Goal: Transaction & Acquisition: Purchase product/service

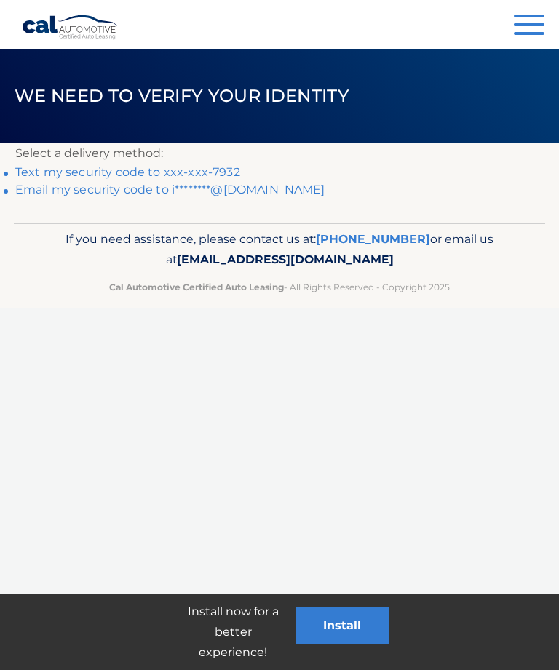
click at [210, 170] on link "Text my security code to xxx-xxx-7932" at bounding box center [127, 172] width 225 height 14
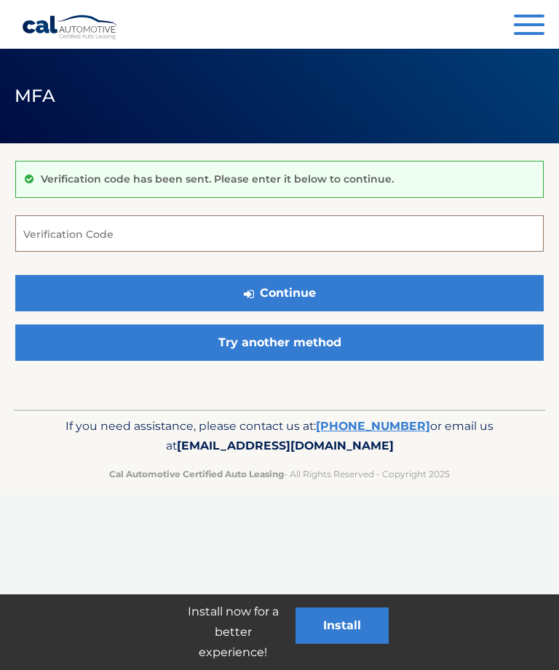
click at [211, 233] on input "Verification Code" at bounding box center [279, 233] width 528 height 36
type input "449364"
click at [279, 293] on button "Continue" at bounding box center [279, 293] width 528 height 36
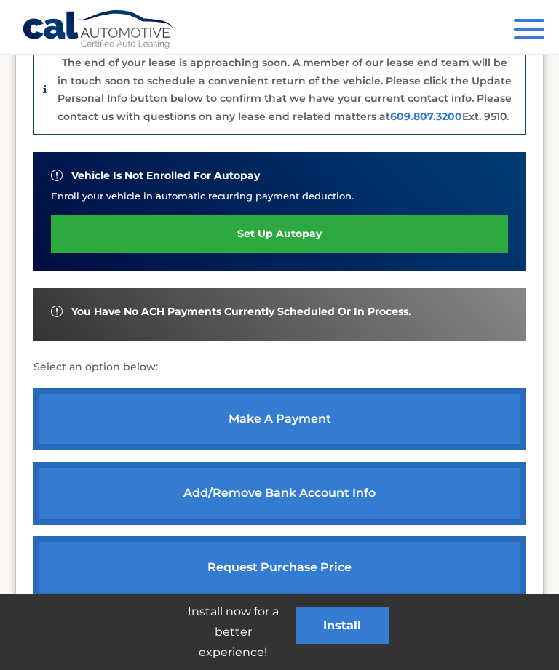
scroll to position [440, 0]
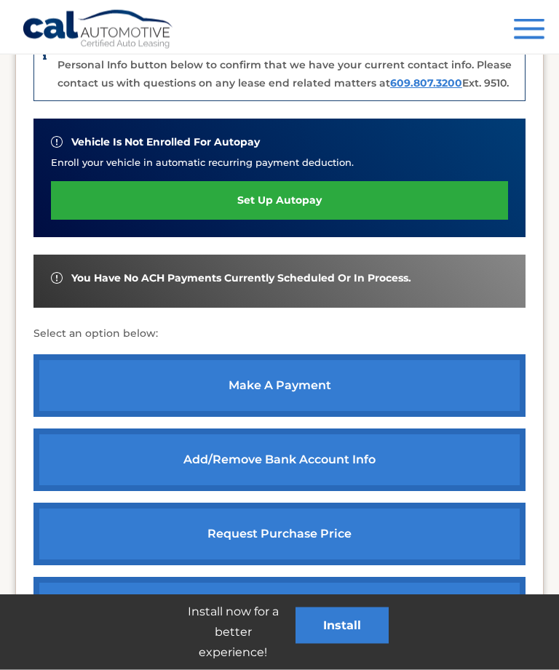
click at [405, 386] on link "make a payment" at bounding box center [279, 386] width 492 height 63
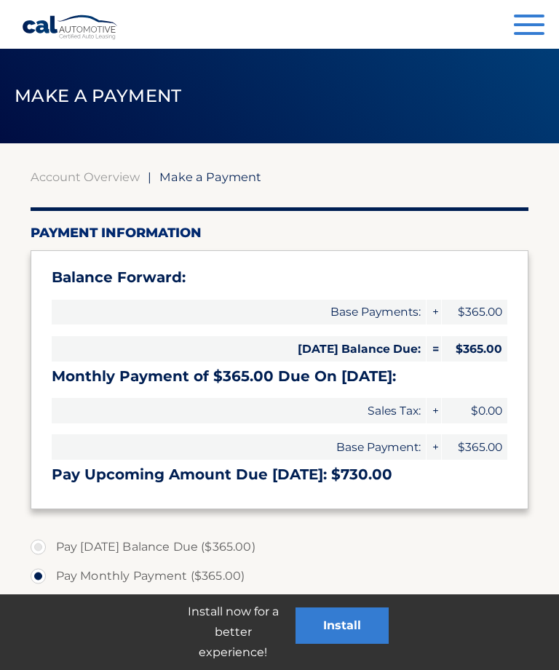
select select "NTFmMDQ5MTgtZGI0Mi00ZTNmLThjODEtMGRjMDAwMGJjZTk0"
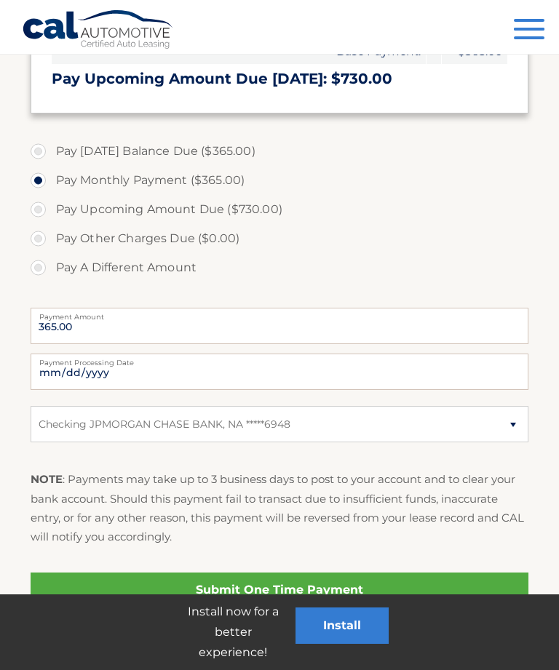
scroll to position [414, 0]
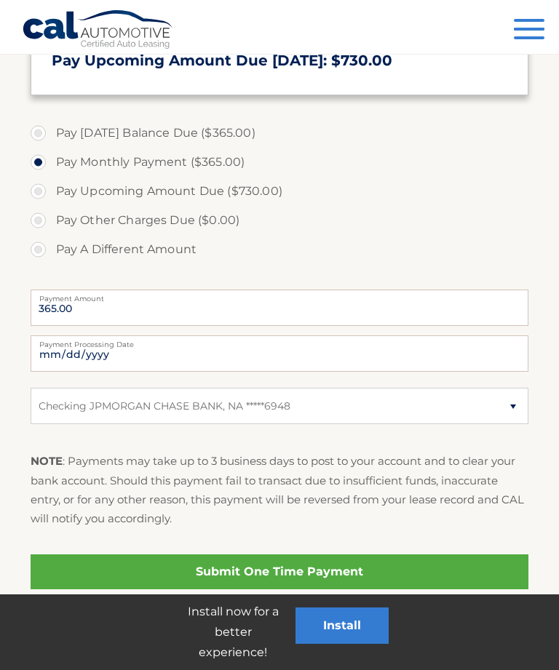
click at [353, 569] on link "Submit One Time Payment" at bounding box center [280, 572] width 498 height 35
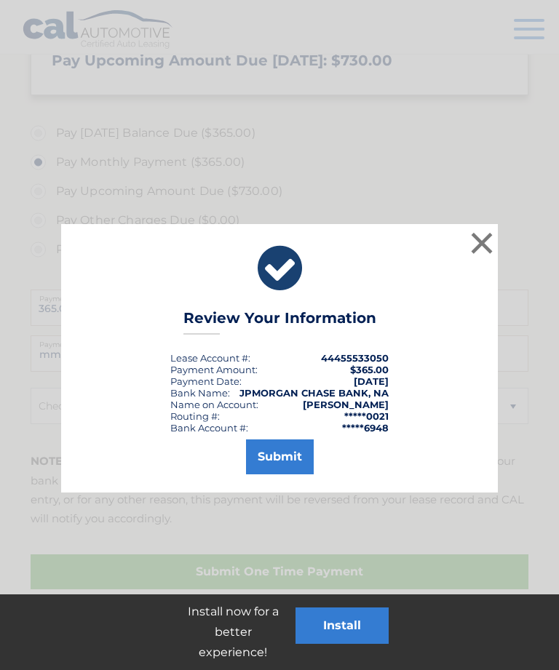
click at [272, 456] on button "Submit" at bounding box center [280, 457] width 68 height 35
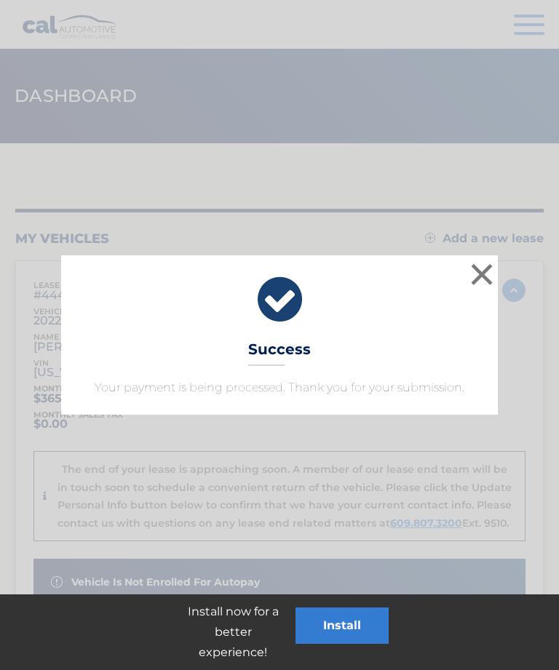
click at [477, 288] on button "×" at bounding box center [481, 274] width 29 height 29
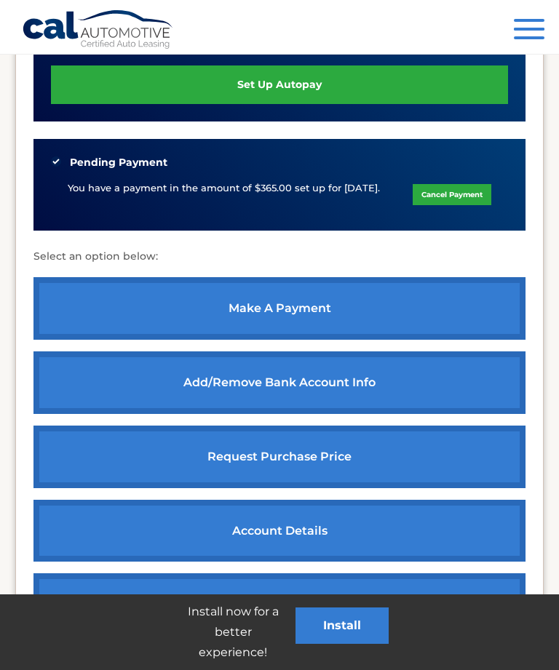
scroll to position [659, 0]
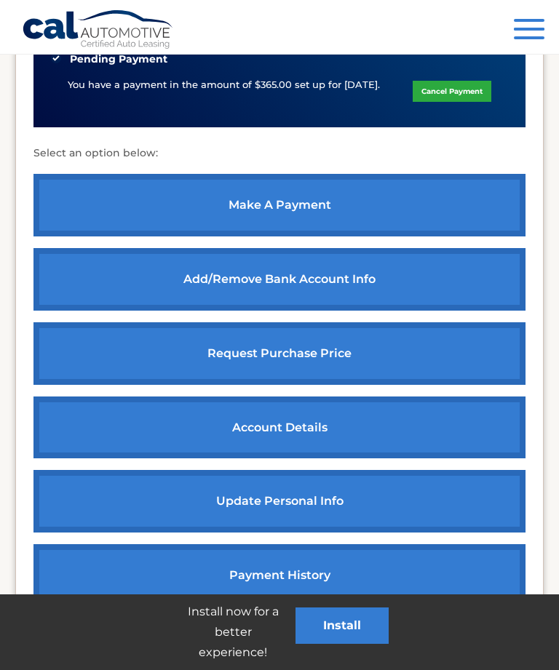
click at [355, 566] on link "payment history" at bounding box center [279, 575] width 492 height 63
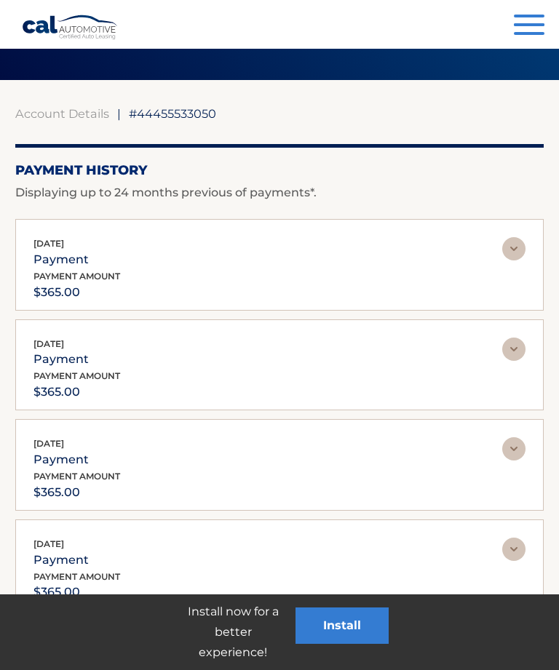
scroll to position [283, 0]
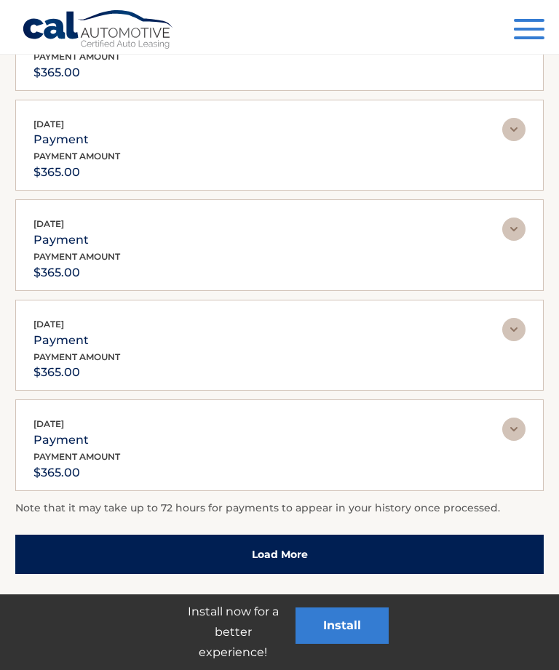
click at [315, 543] on link "Load More" at bounding box center [279, 554] width 528 height 39
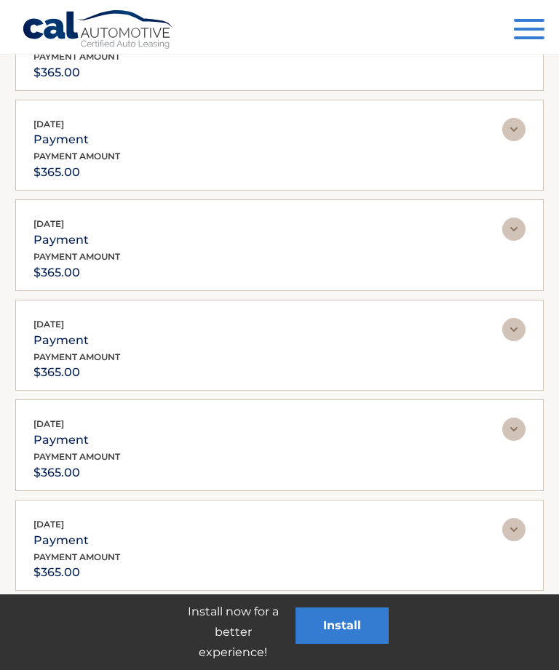
scroll to position [382, 0]
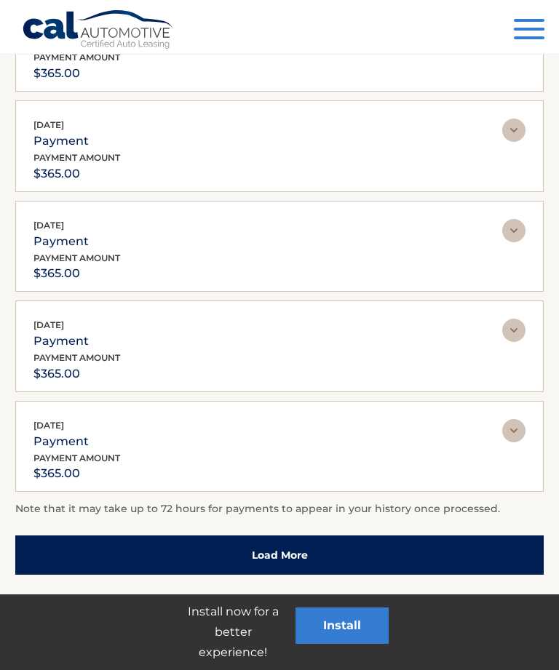
click at [295, 546] on link "Load More" at bounding box center [279, 555] width 528 height 39
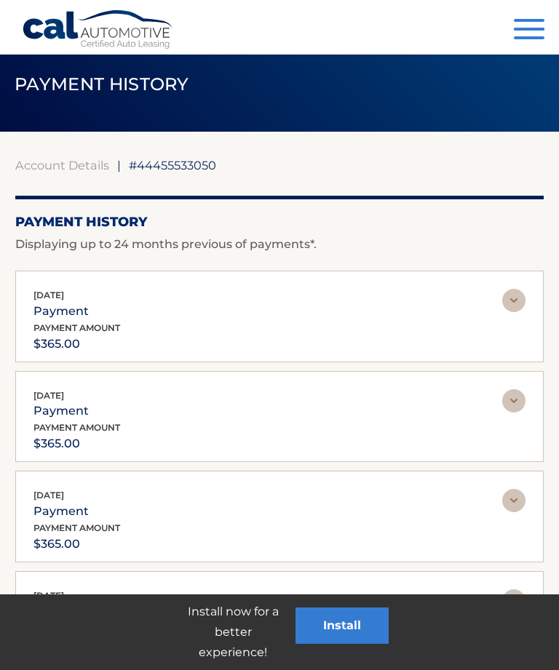
scroll to position [0, 0]
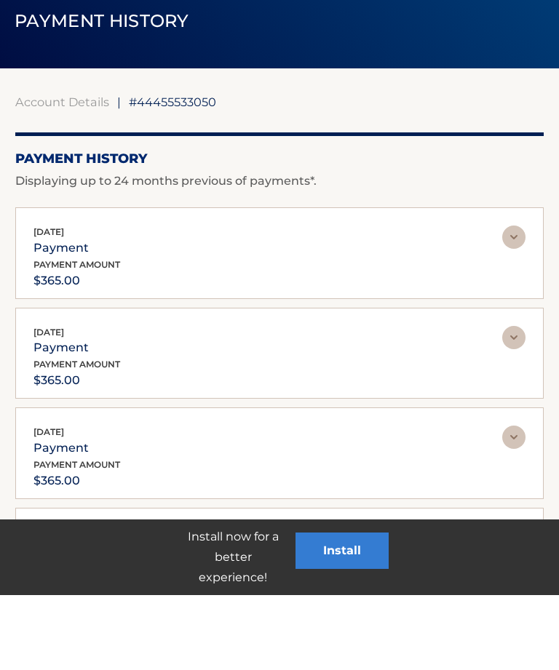
scroll to position [75, 0]
